Goal: Task Accomplishment & Management: Complete application form

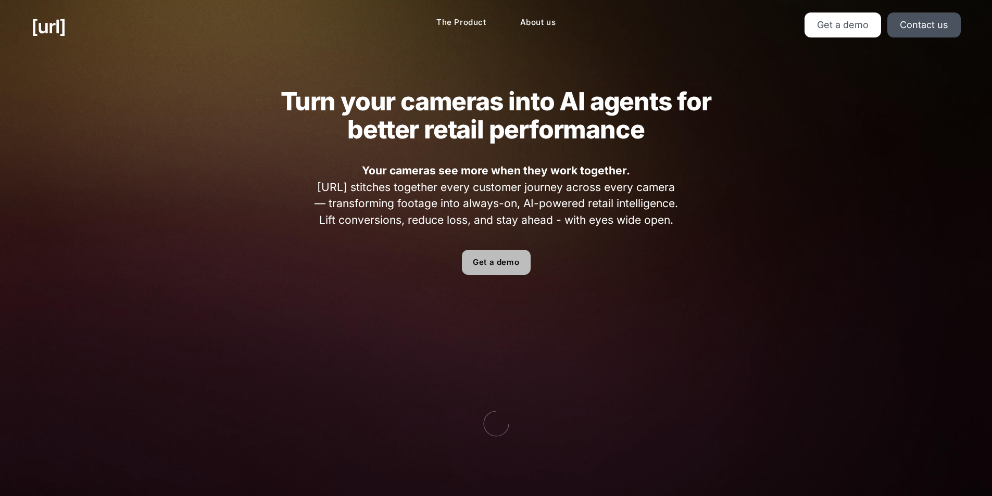
click at [493, 262] on link "Get a demo" at bounding box center [496, 262] width 69 height 25
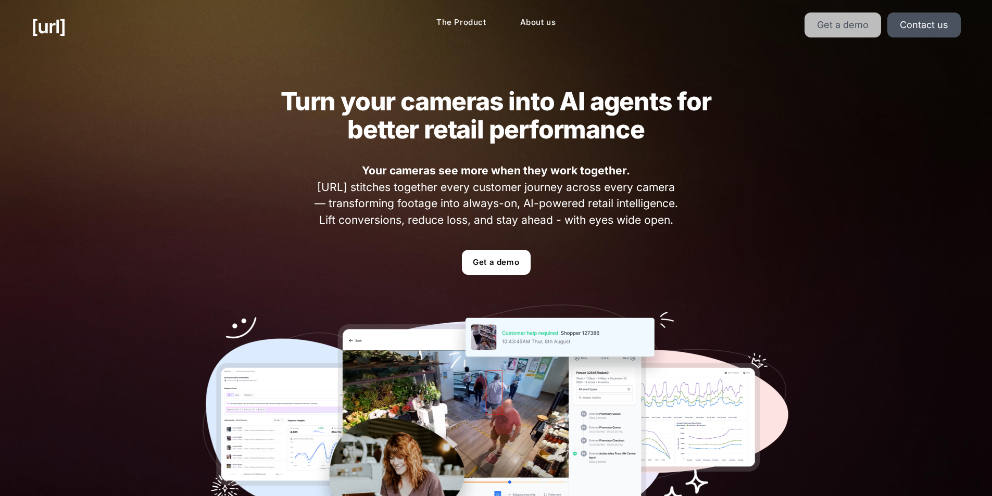
click at [858, 16] on link "Get a demo" at bounding box center [842, 24] width 77 height 25
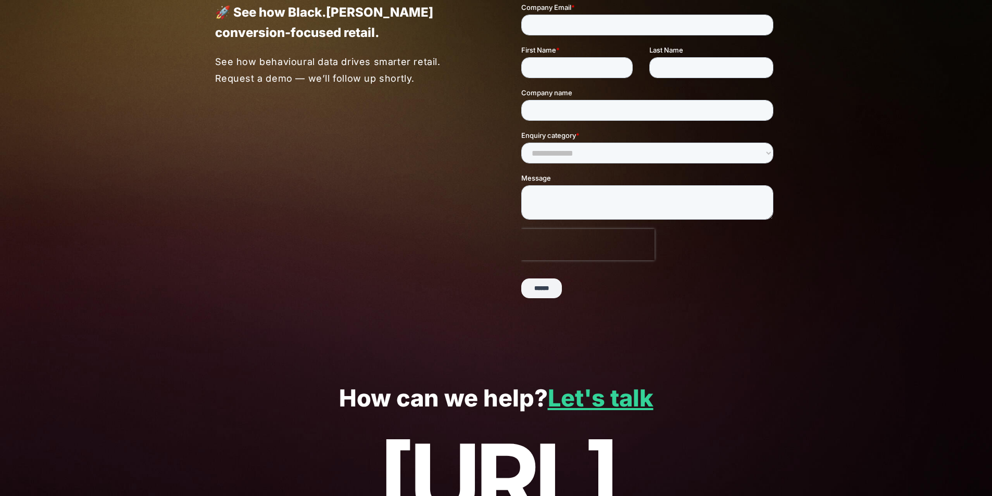
scroll to position [204, 0]
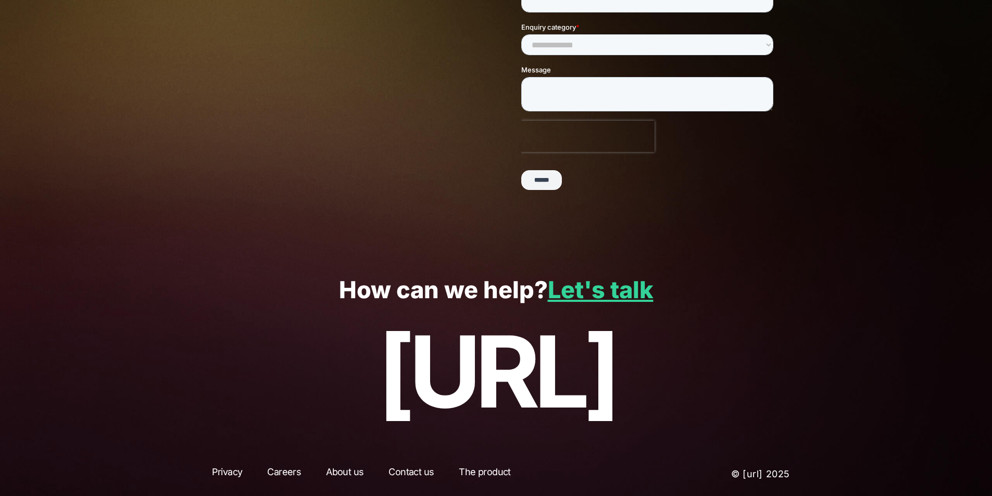
click at [548, 174] on input "******" at bounding box center [541, 180] width 41 height 20
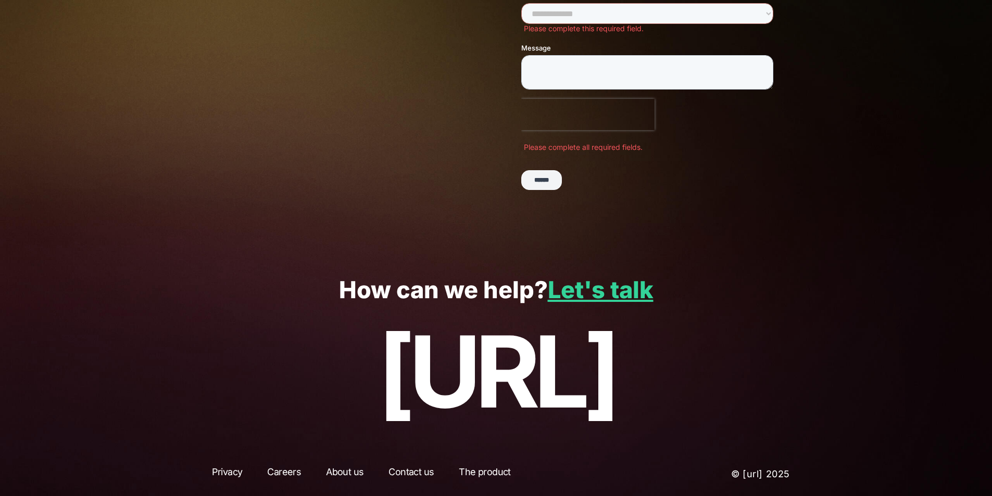
scroll to position [257, 0]
click at [617, 282] on link "Let's talk" at bounding box center [601, 289] width 106 height 29
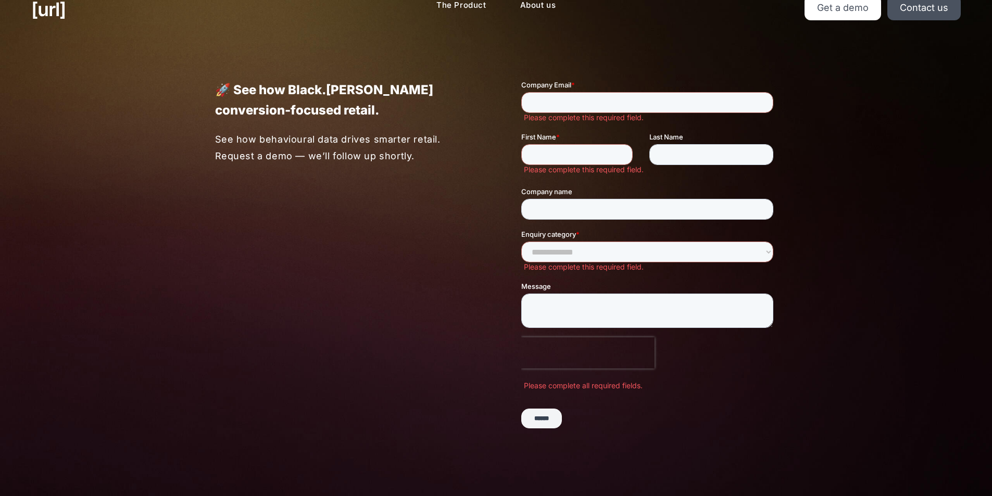
scroll to position [0, 0]
